Goal: Check status: Check status

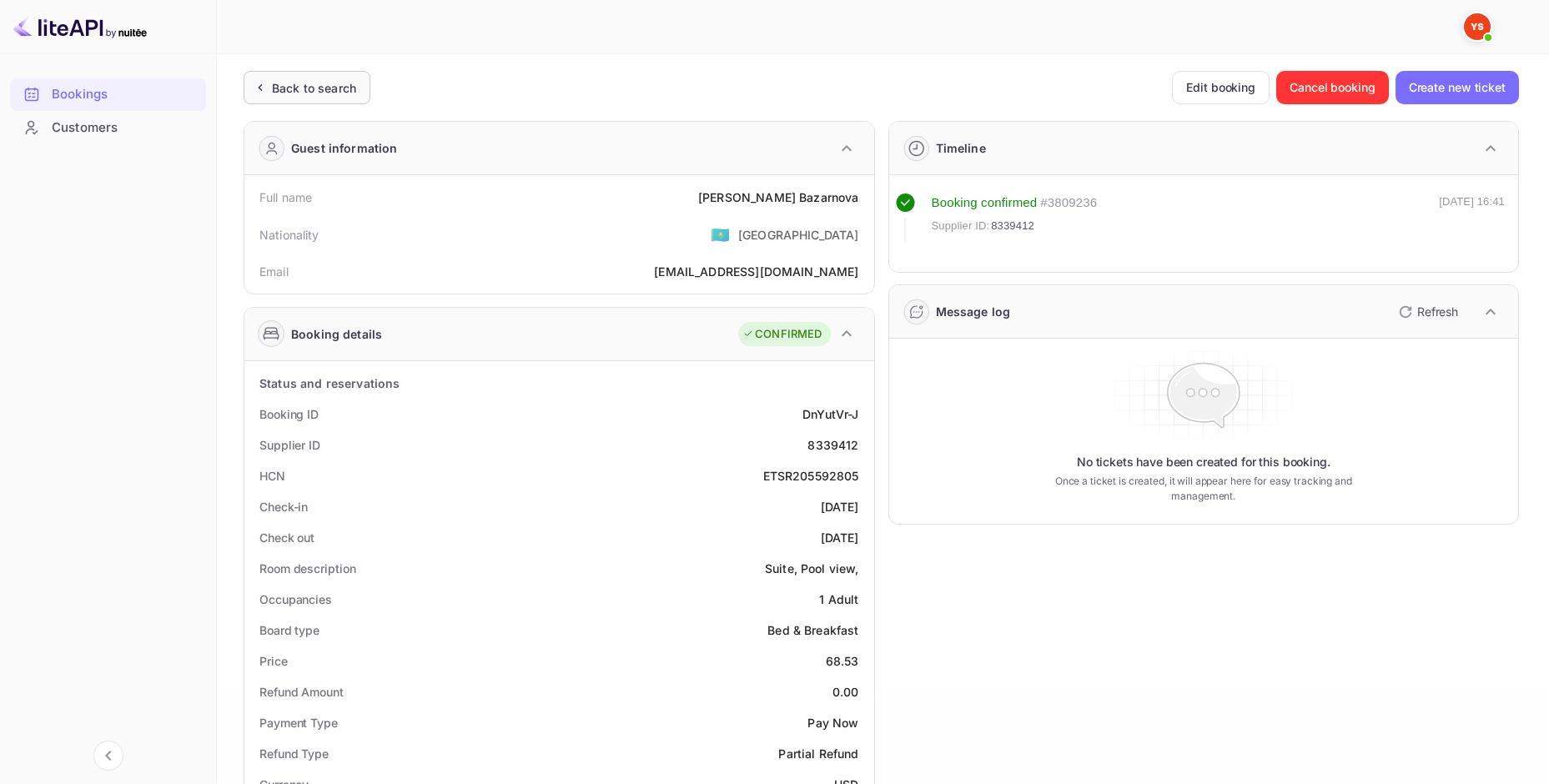
click at [290, 86] on div "Back to search" at bounding box center [314, 88] width 84 height 17
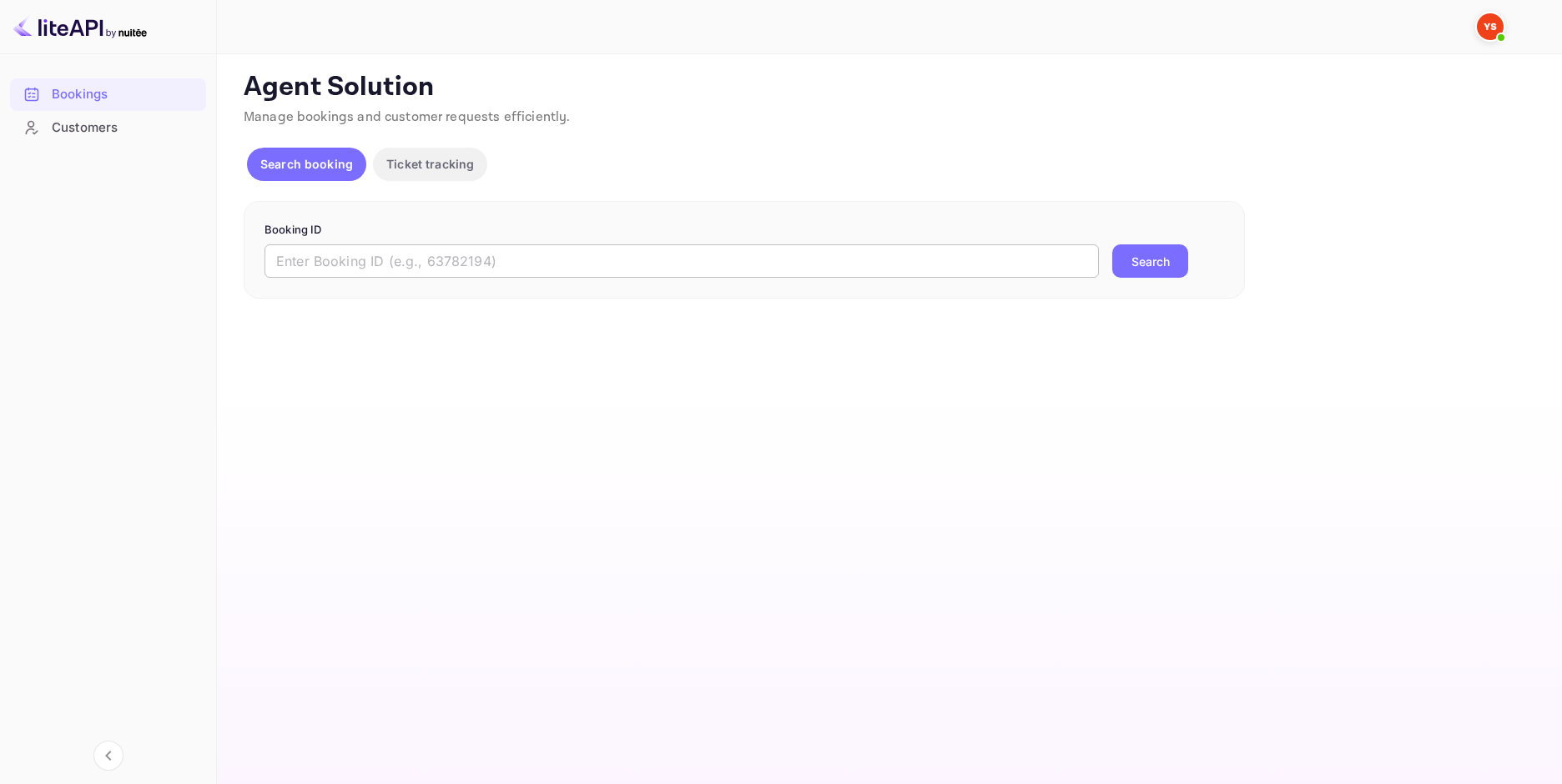
click at [466, 261] on input "text" at bounding box center [682, 261] width 835 height 33
paste input "8804719"
type input "8804719"
click at [1165, 259] on button "Search" at bounding box center [1149, 261] width 75 height 33
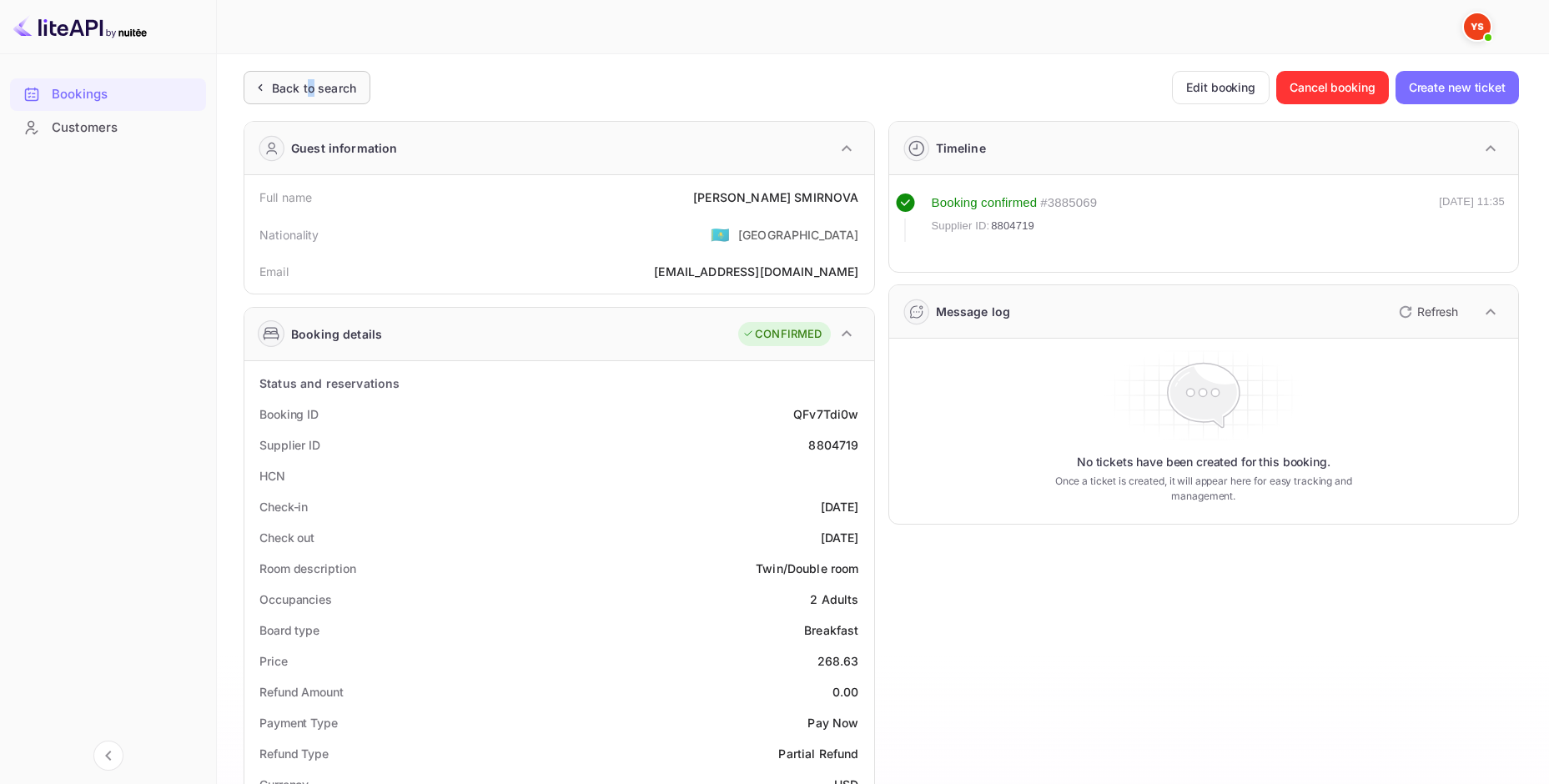
click at [309, 78] on div "Back to search" at bounding box center [307, 87] width 127 height 33
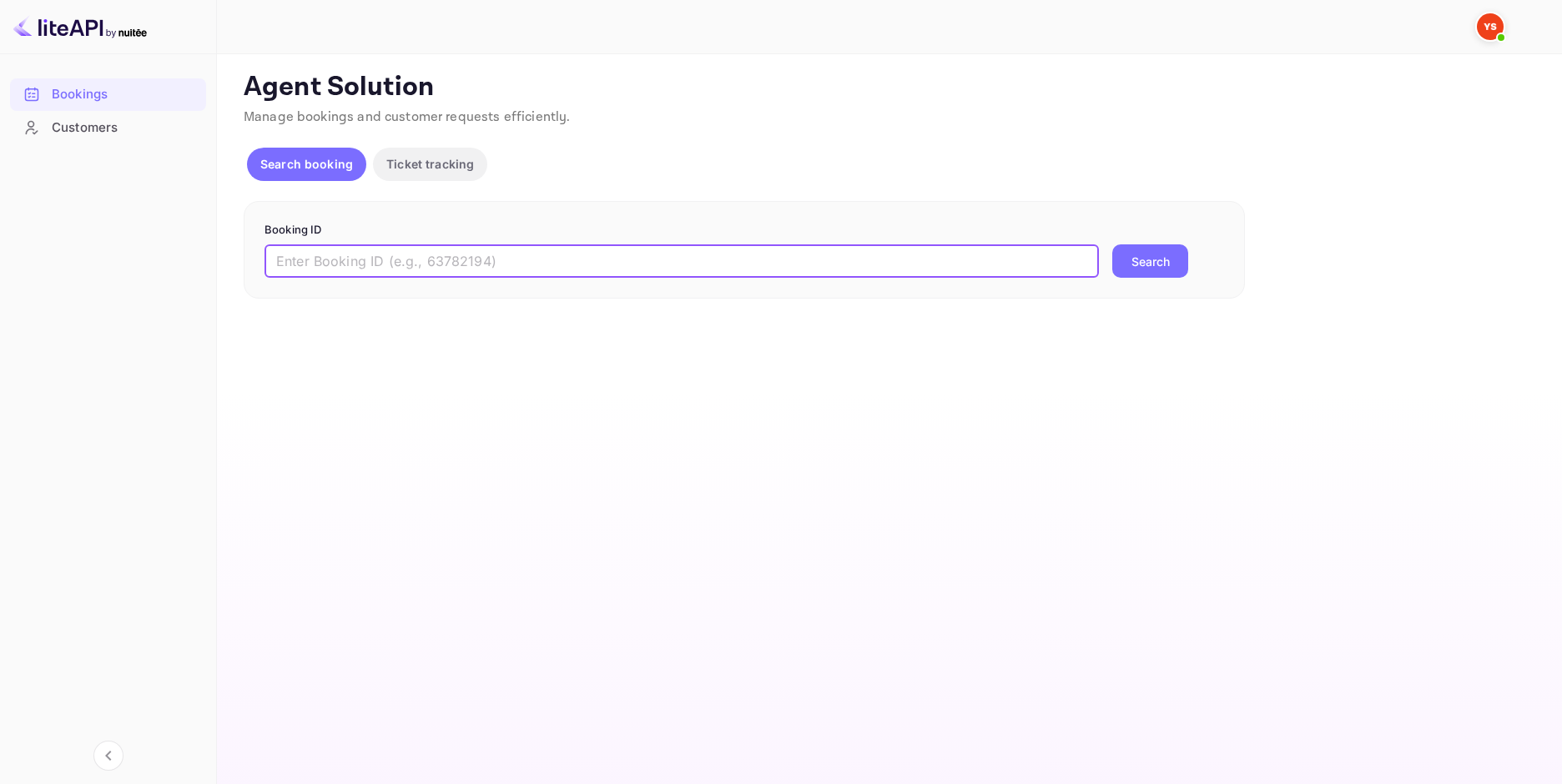
click at [383, 261] on input "text" at bounding box center [682, 261] width 835 height 33
paste input "9315629"
type input "9315629"
click at [1138, 271] on button "Search" at bounding box center [1149, 261] width 75 height 33
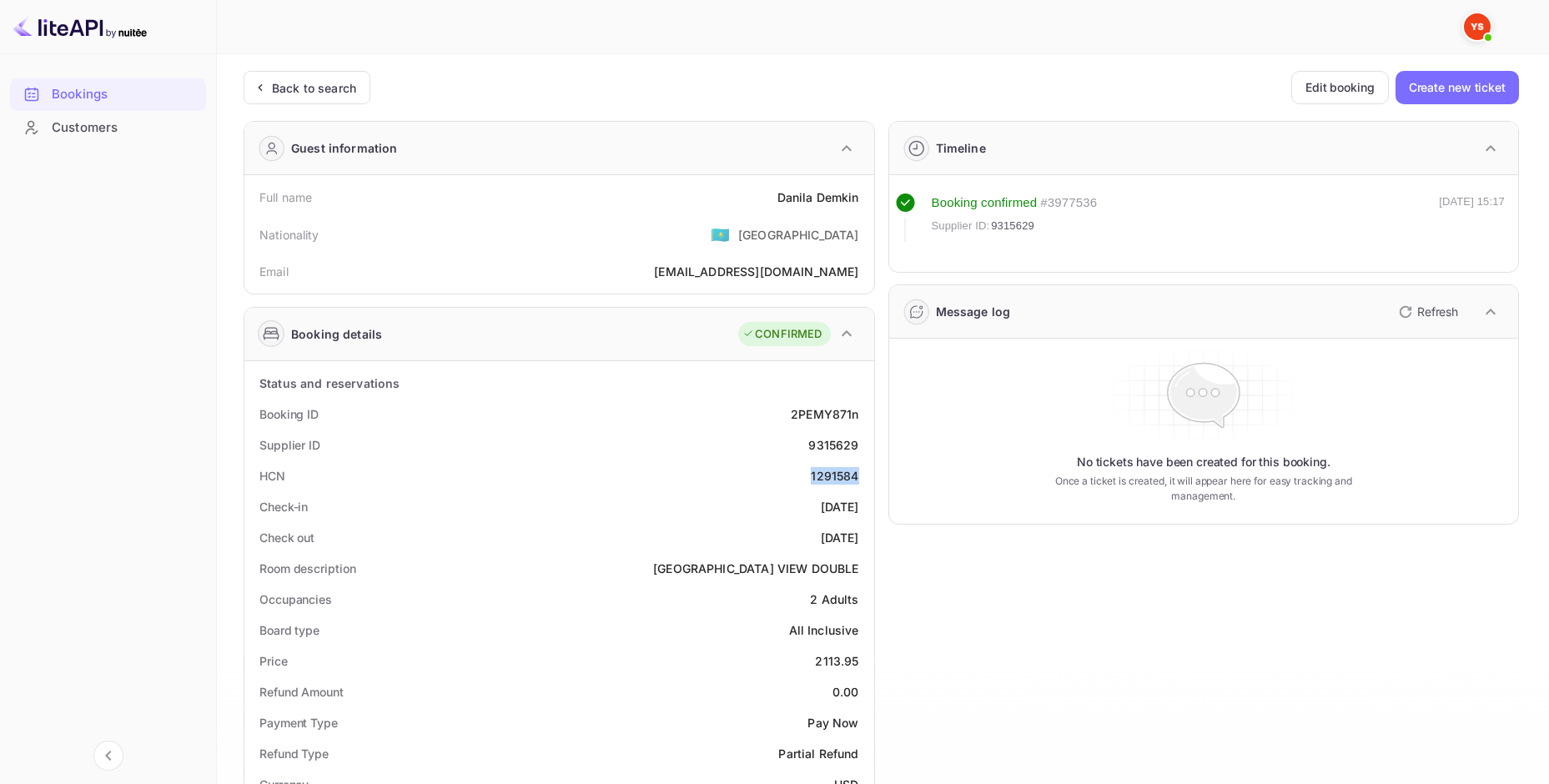
drag, startPoint x: 795, startPoint y: 478, endPoint x: 865, endPoint y: 478, distance: 70.0
click at [865, 478] on div "HCN 1291584" at bounding box center [560, 476] width 617 height 31
click at [322, 65] on div "Unsaved Changes Ticket Affiliate URL [URL][DOMAIN_NAME] Business partner name N…" at bounding box center [873, 689] width 1312 height 1269
click at [322, 75] on div "Back to search" at bounding box center [307, 87] width 127 height 33
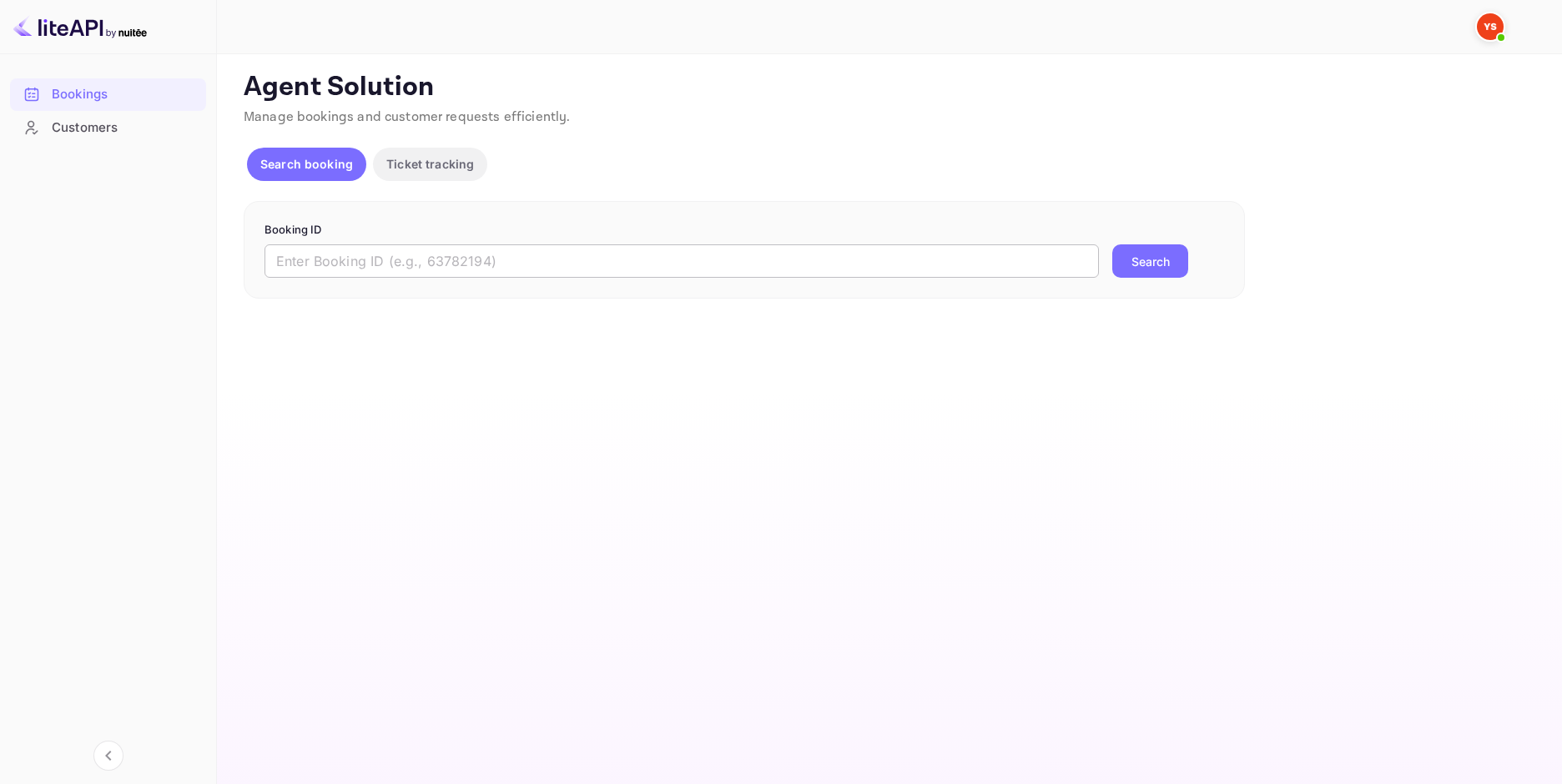
drag, startPoint x: 649, startPoint y: 245, endPoint x: 649, endPoint y: 262, distance: 17.0
click at [649, 248] on form "Booking ID ​ Search" at bounding box center [744, 249] width 960 height 56
click at [649, 262] on input "text" at bounding box center [682, 261] width 835 height 33
paste input "8967696"
type input "8967696"
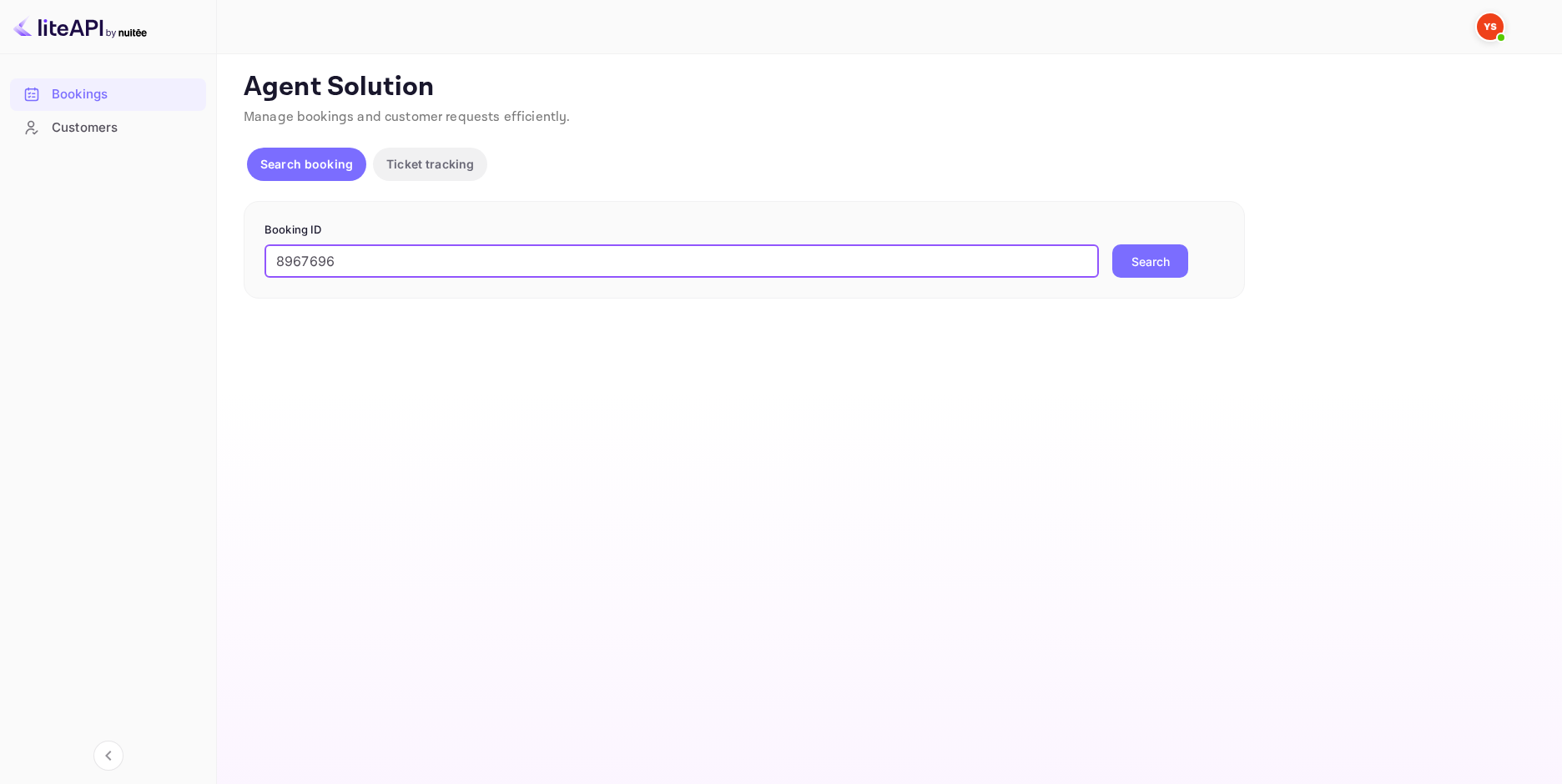
click at [1149, 264] on button "Search" at bounding box center [1149, 261] width 75 height 33
